Goal: Navigation & Orientation: Find specific page/section

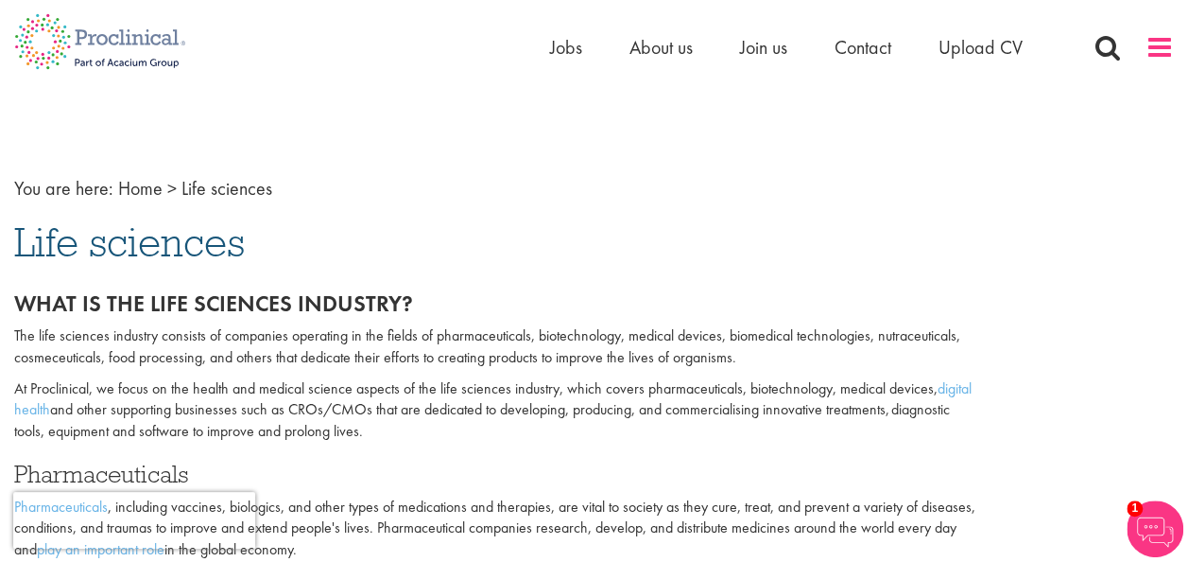
click at [1171, 51] on span at bounding box center [1160, 47] width 28 height 28
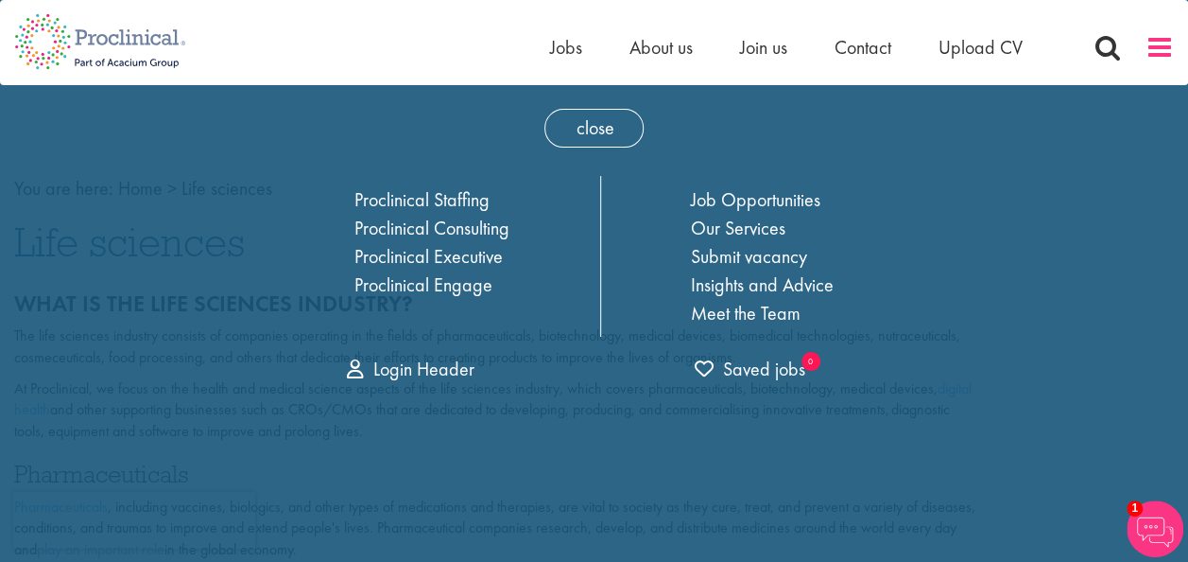
click at [1171, 51] on span at bounding box center [1160, 47] width 28 height 28
click at [656, 53] on span "About us" at bounding box center [661, 47] width 63 height 25
